Goal: Transaction & Acquisition: Subscribe to service/newsletter

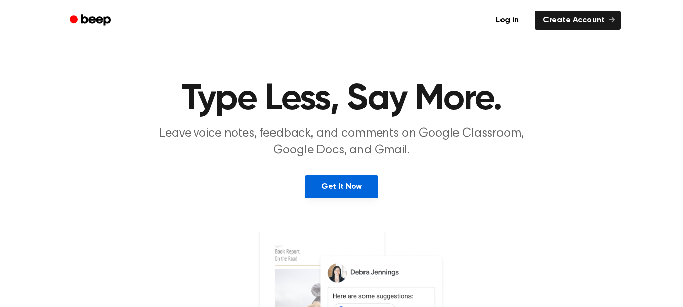
click at [330, 184] on link "Get It Now" at bounding box center [341, 186] width 73 height 23
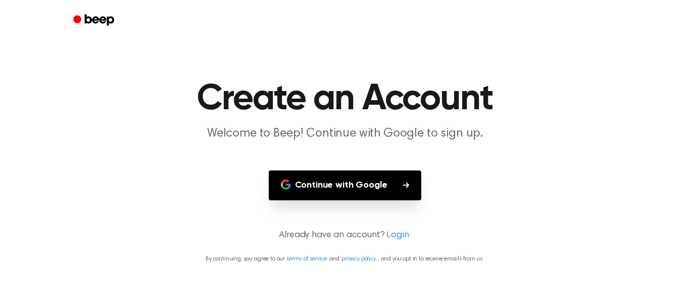
click at [303, 180] on button "Continue with Google" at bounding box center [345, 185] width 153 height 30
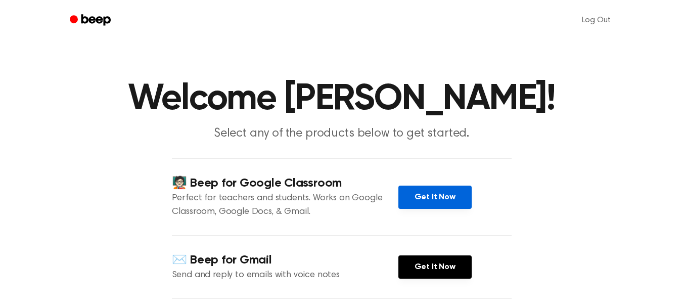
click at [426, 197] on link "Get It Now" at bounding box center [434, 196] width 73 height 23
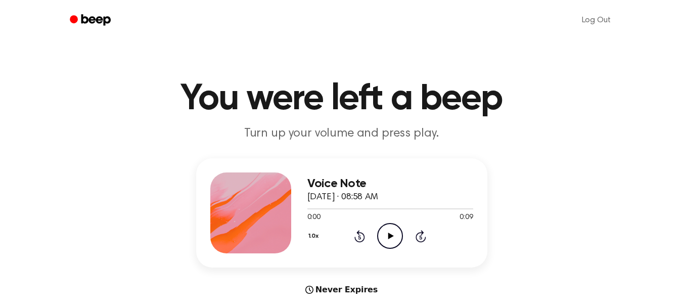
click at [388, 229] on icon "Play Audio" at bounding box center [390, 236] width 26 height 26
click at [386, 235] on icon "Play Audio" at bounding box center [390, 236] width 26 height 26
click at [591, 194] on div "Voice Note September 11, 2025 · 09:00 AM 0:09 0:09 Your browser does not suppor…" at bounding box center [341, 226] width 658 height 137
click at [389, 236] on icon at bounding box center [391, 235] width 6 height 7
click at [387, 230] on icon "Play Audio" at bounding box center [390, 236] width 26 height 26
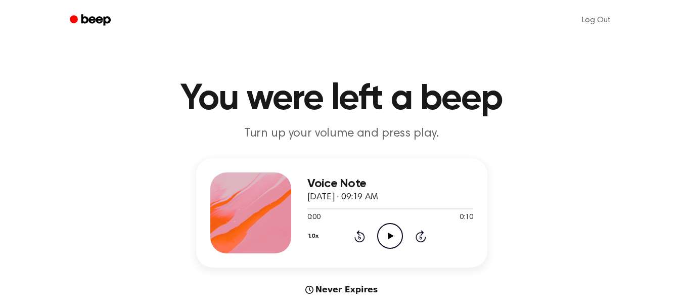
click at [389, 228] on icon "Play Audio" at bounding box center [390, 236] width 26 height 26
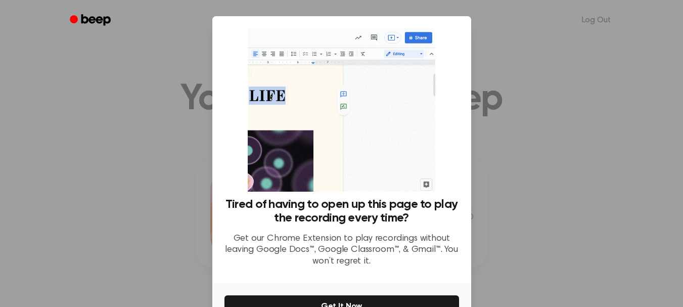
click at [497, 228] on div at bounding box center [341, 153] width 683 height 307
click at [534, 128] on div at bounding box center [341, 153] width 683 height 307
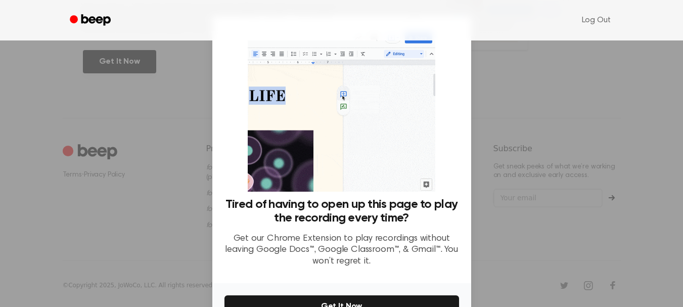
scroll to position [218, 0]
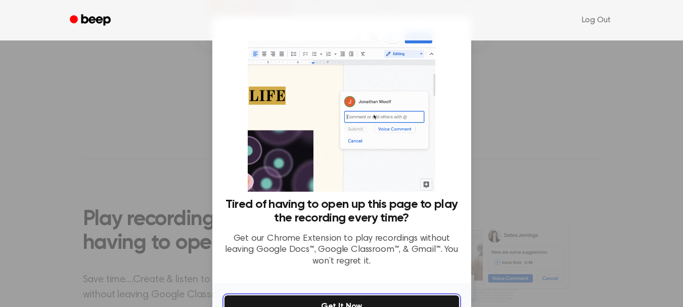
click at [310, 304] on button "Get It Now" at bounding box center [341, 306] width 234 height 22
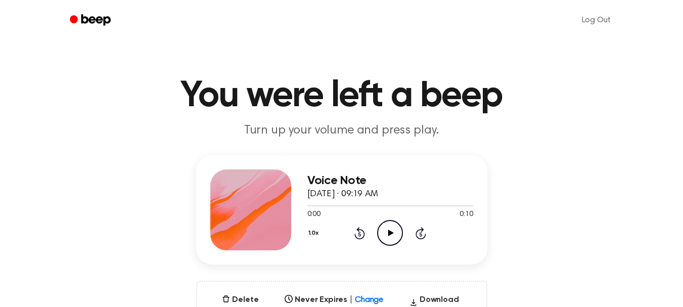
scroll to position [0, 0]
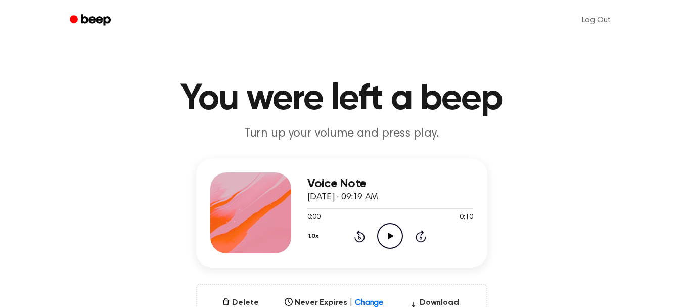
click at [393, 231] on icon "Play Audio" at bounding box center [390, 236] width 26 height 26
